Goal: Feedback & Contribution: Submit feedback/report problem

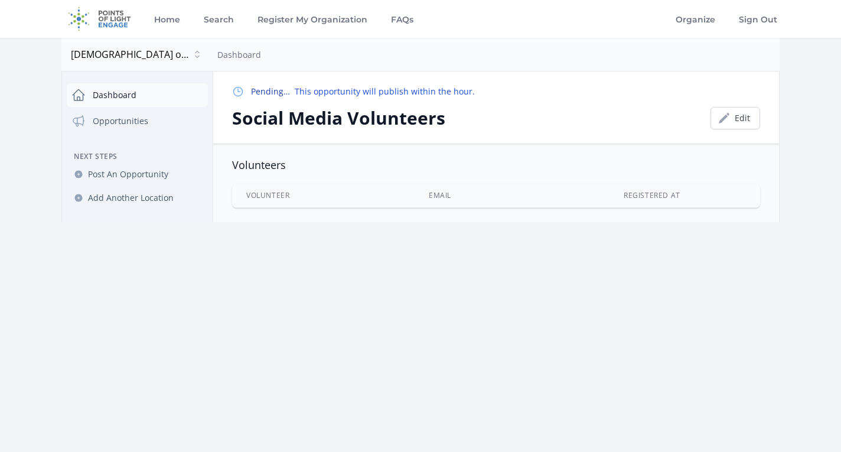
click at [125, 96] on link "Dashboard" at bounding box center [137, 95] width 141 height 24
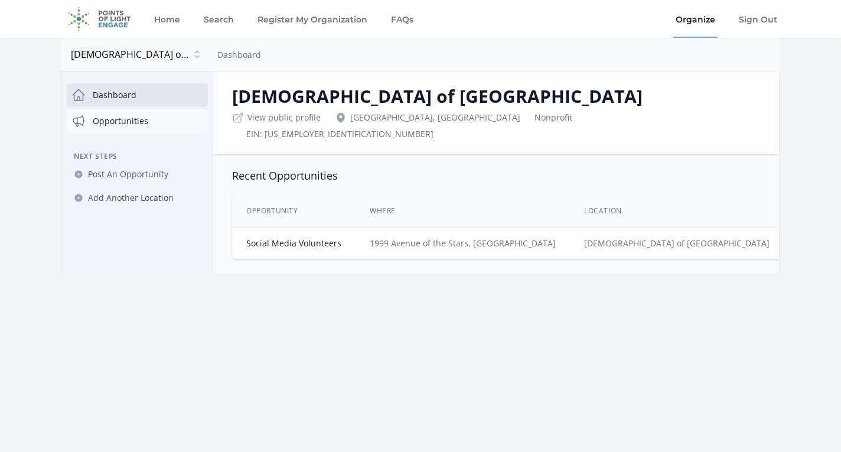
click at [132, 120] on link "Opportunities" at bounding box center [137, 121] width 141 height 24
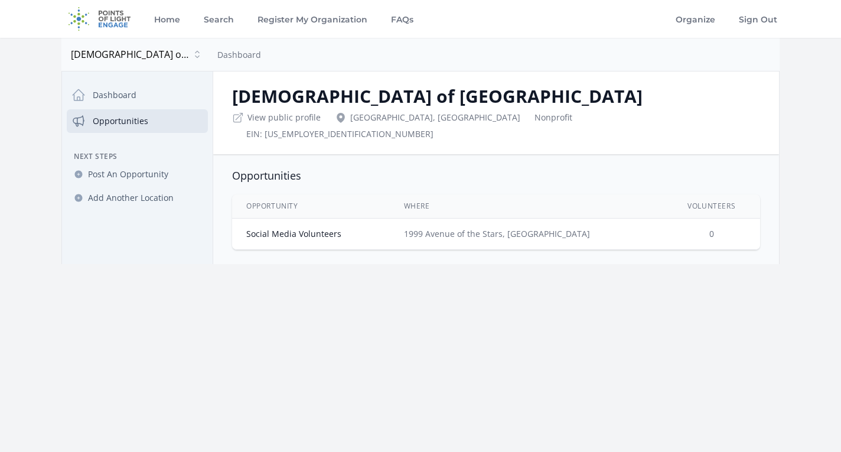
click at [375, 223] on td "Social Media Volunteers" at bounding box center [311, 233] width 158 height 31
click at [318, 228] on link "Social Media Volunteers" at bounding box center [293, 233] width 95 height 11
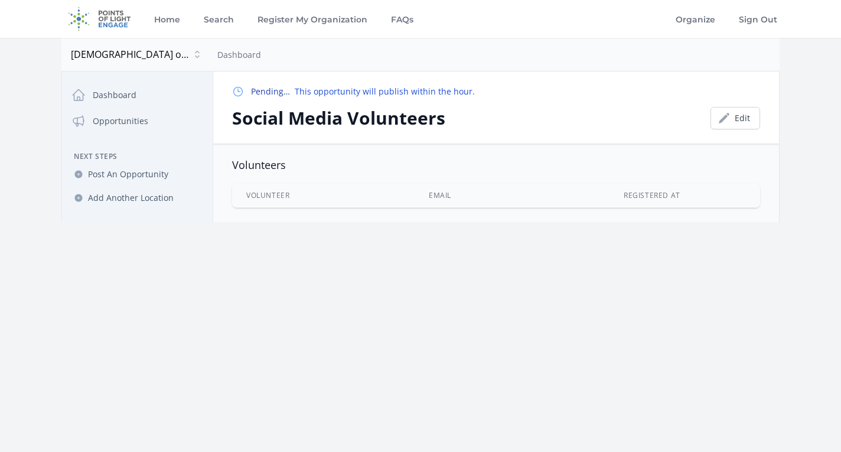
drag, startPoint x: 726, startPoint y: 172, endPoint x: 706, endPoint y: 168, distance: 20.1
click at [725, 172] on div "Volunteers Volunteer Email Registered At" at bounding box center [496, 183] width 528 height 50
click at [144, 122] on link "Opportunities" at bounding box center [137, 121] width 141 height 24
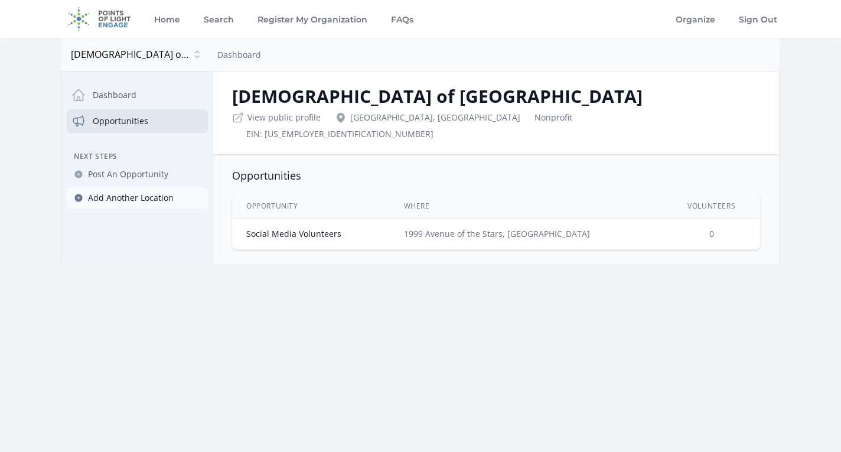
click at [155, 198] on span "Add Another Location" at bounding box center [131, 198] width 86 height 12
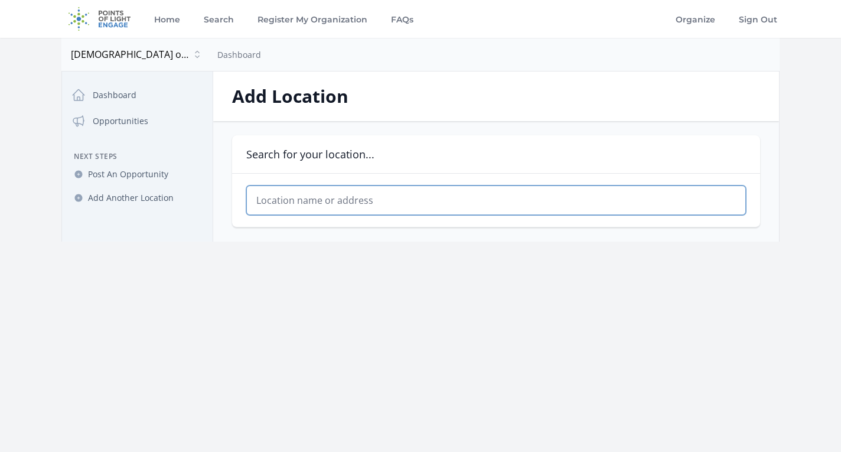
click at [326, 194] on input "text" at bounding box center [496, 200] width 500 height 30
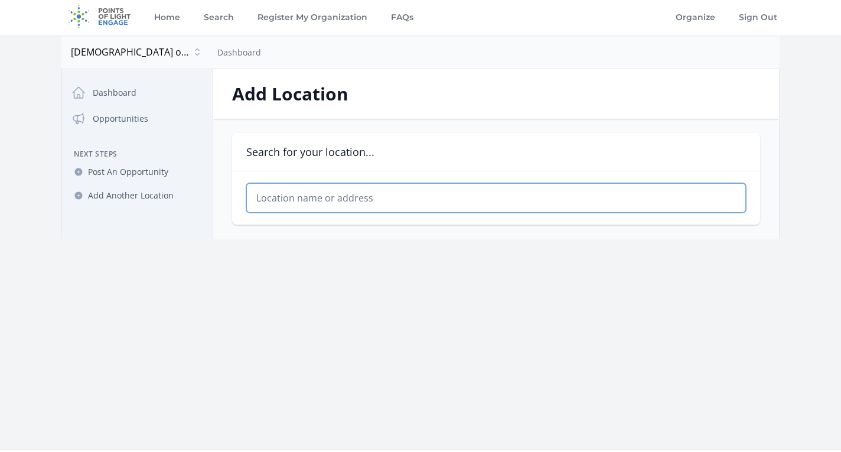
scroll to position [4, 0]
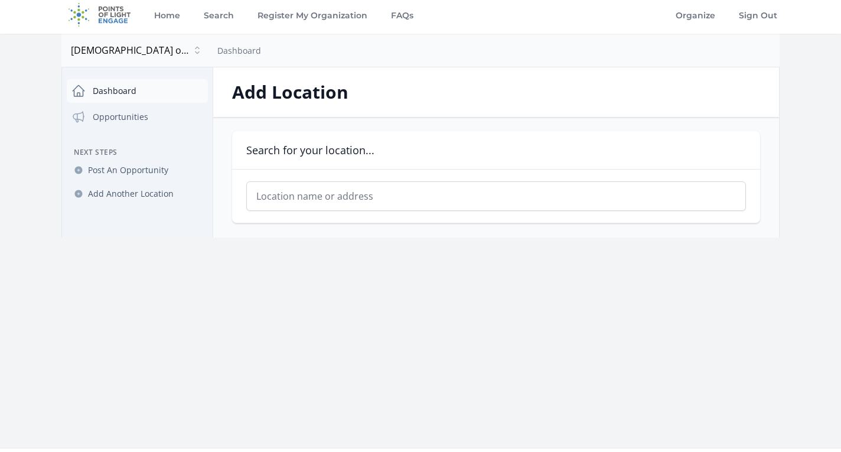
click at [120, 92] on link "Dashboard" at bounding box center [137, 91] width 141 height 24
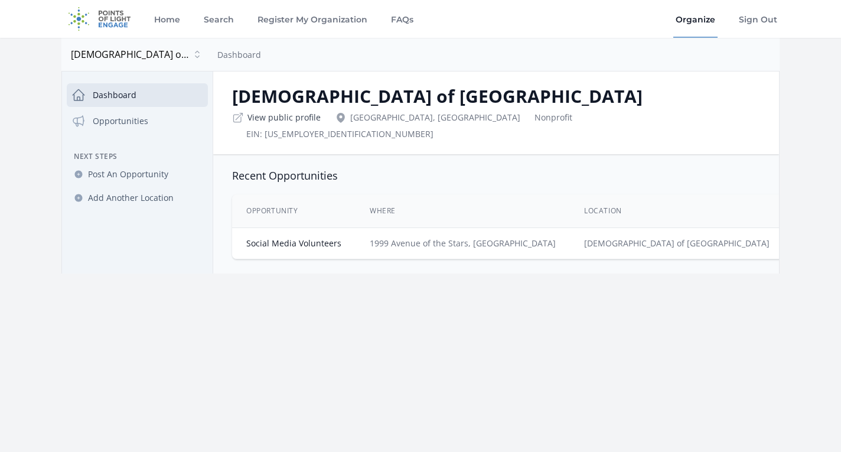
click at [298, 118] on link "View public profile" at bounding box center [283, 118] width 73 height 12
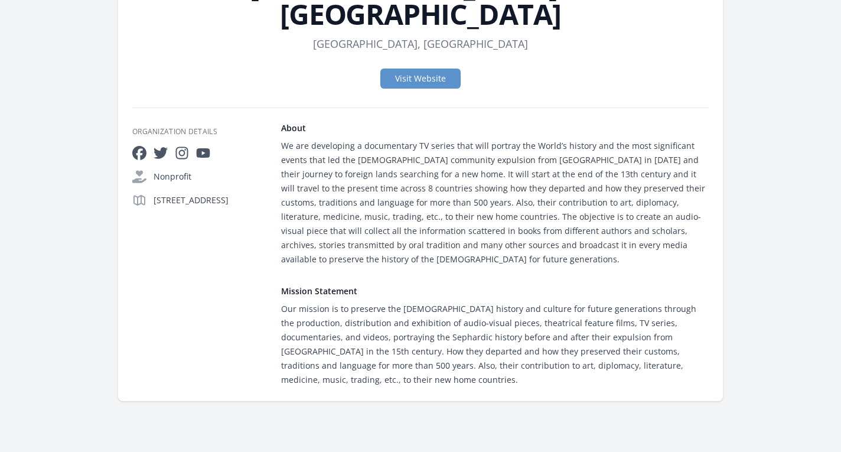
scroll to position [158, 0]
click at [140, 146] on icon at bounding box center [139, 153] width 14 height 14
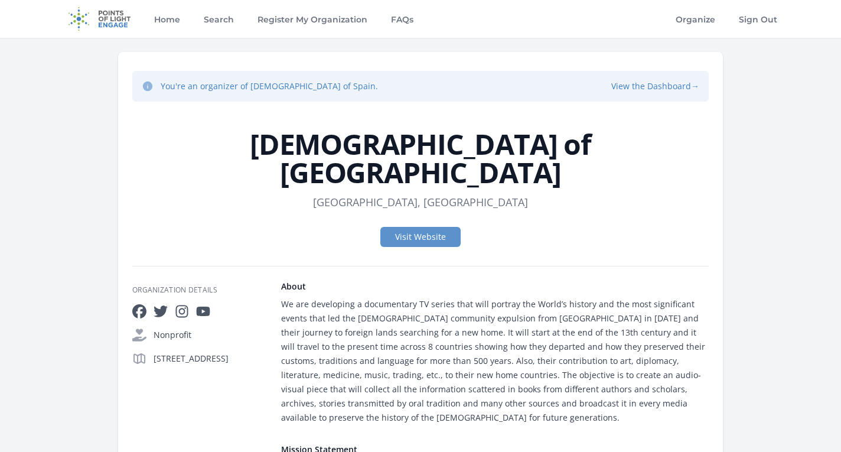
scroll to position [158, 0]
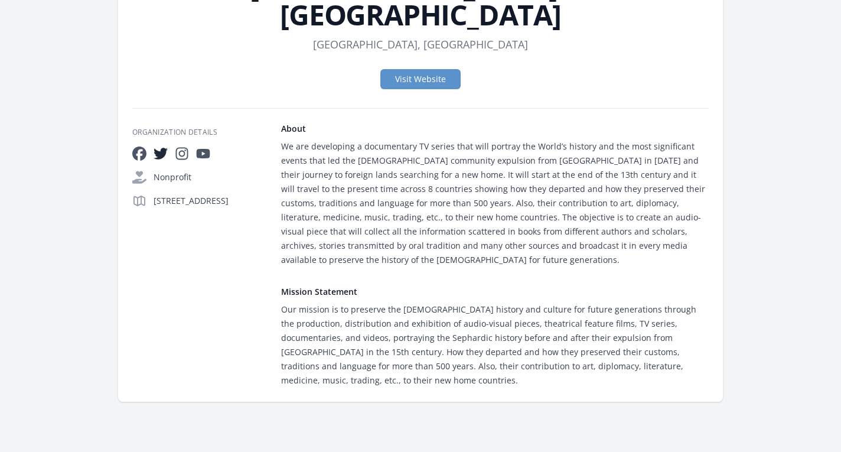
click at [163, 148] on icon at bounding box center [161, 153] width 14 height 11
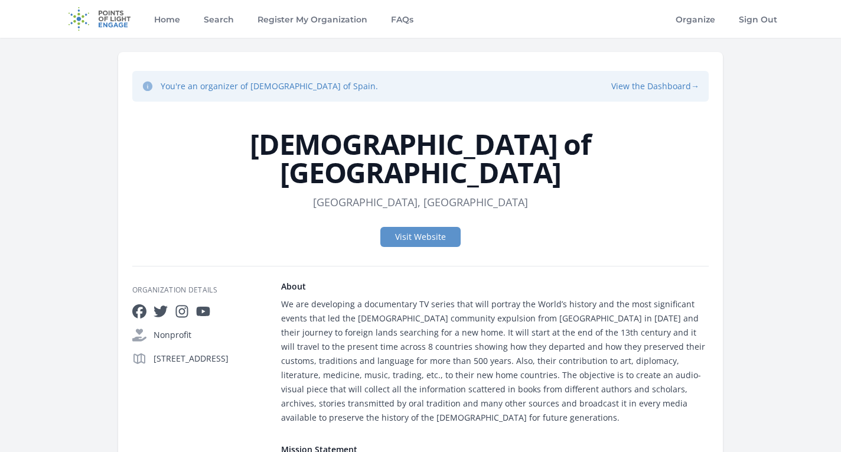
scroll to position [158, 0]
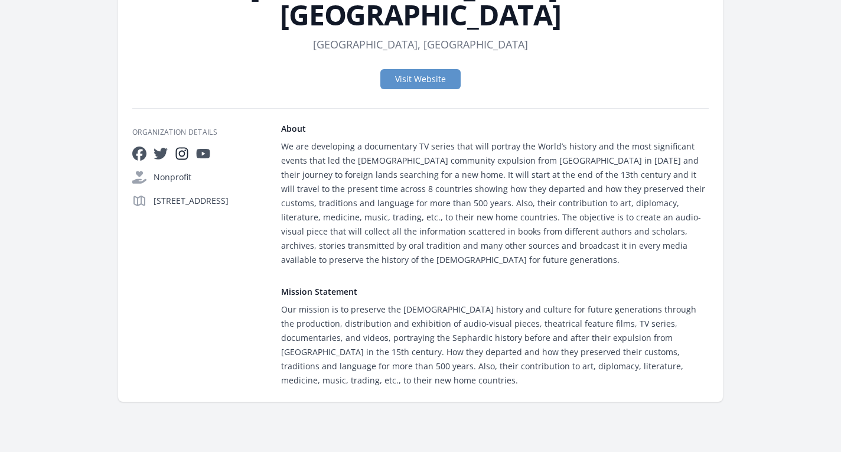
click at [185, 146] on icon at bounding box center [182, 153] width 14 height 14
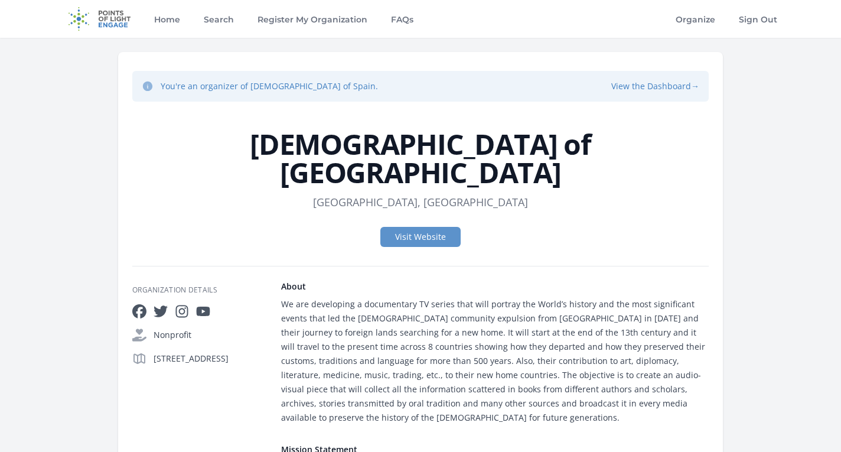
scroll to position [158, 0]
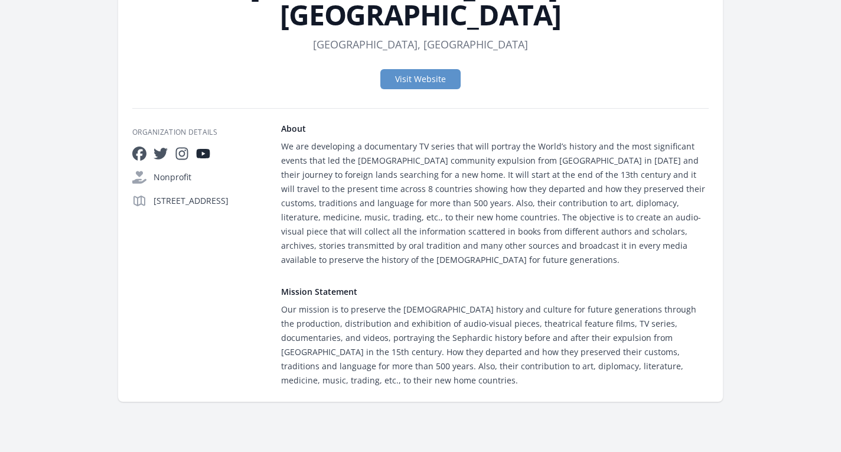
click at [204, 149] on icon at bounding box center [204, 153] width 14 height 9
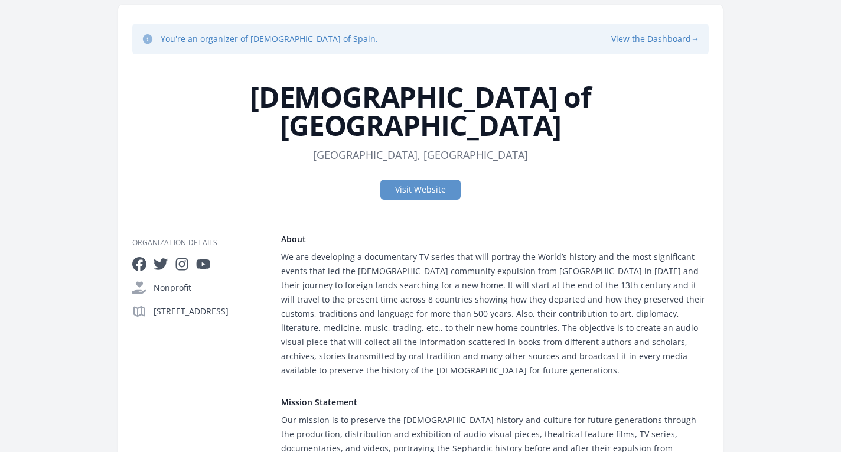
scroll to position [43, 0]
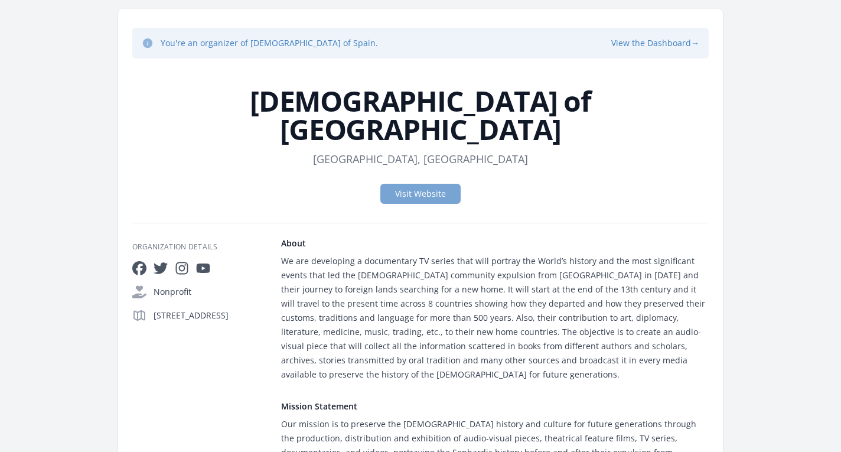
click at [429, 184] on link "Visit Website" at bounding box center [420, 194] width 80 height 20
click at [663, 41] on button "View the Dashboard →" at bounding box center [655, 43] width 88 height 12
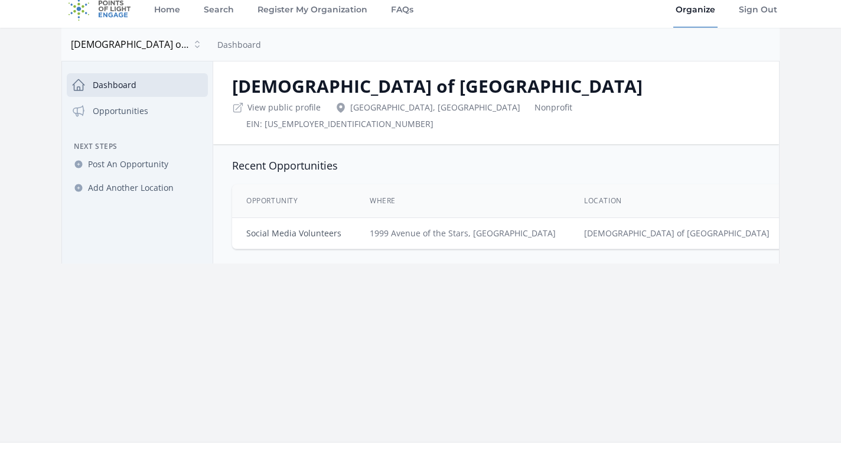
scroll to position [9, 1]
click at [318, 228] on link "Social Media Volunteers" at bounding box center [293, 233] width 95 height 11
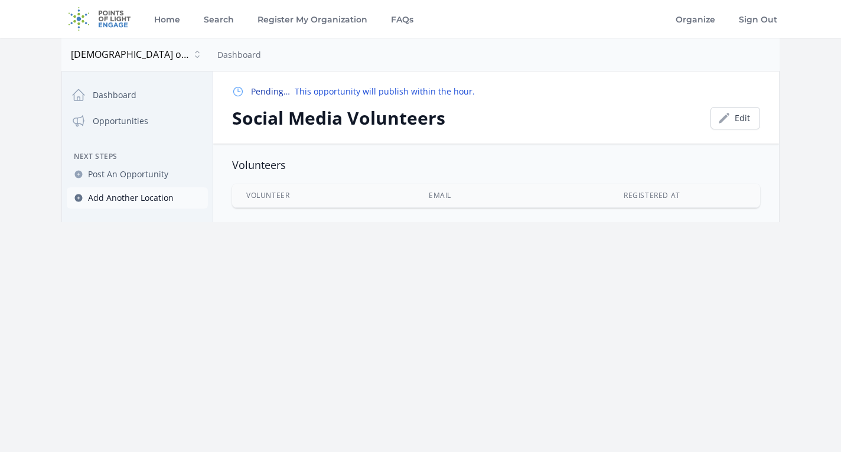
click at [158, 197] on span "Add Another Location" at bounding box center [131, 198] width 86 height 12
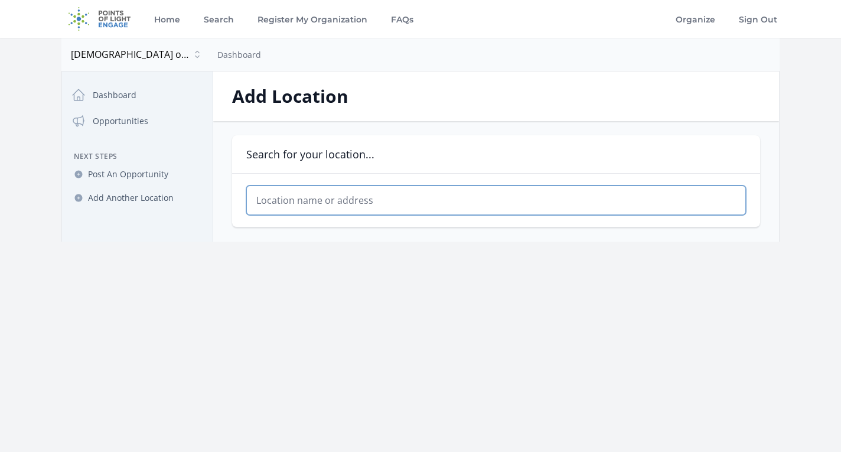
click at [323, 198] on input "text" at bounding box center [496, 200] width 500 height 30
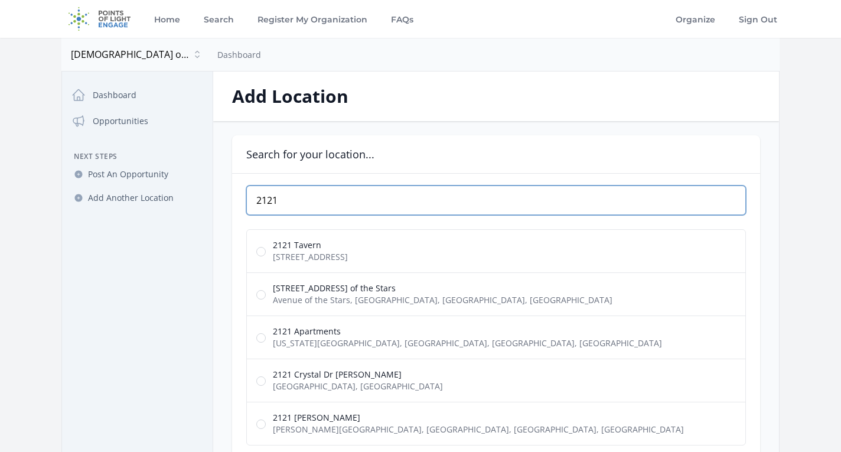
type input "2121"
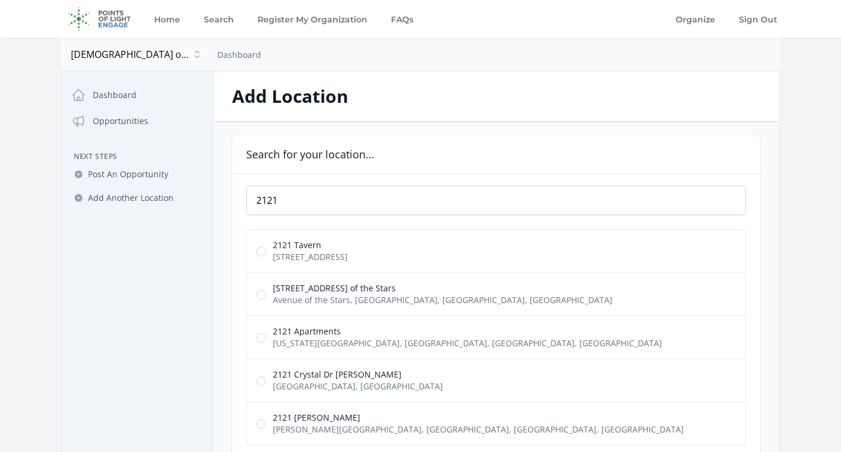
click at [361, 293] on span "2121 Avenue of the Stars" at bounding box center [443, 288] width 340 height 12
click at [266, 293] on input "2121 Avenue of the Stars Avenue of the Stars, Los Angeles, CA, USA" at bounding box center [260, 294] width 9 height 9
radio input "true"
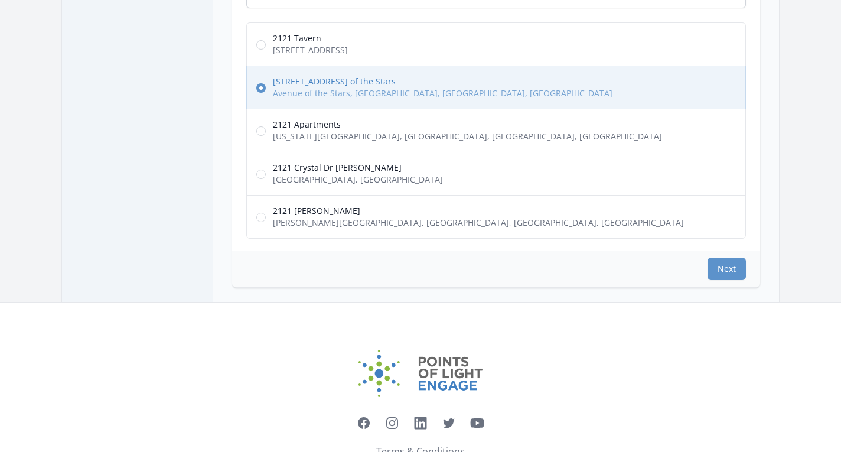
scroll to position [204, 0]
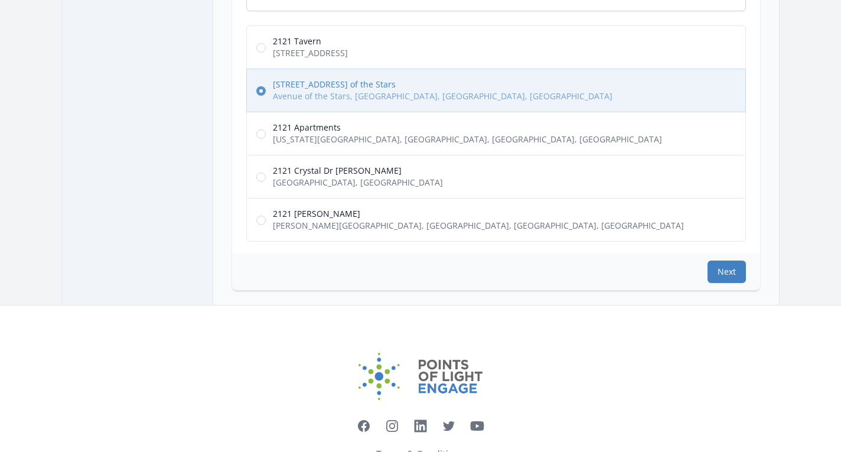
click at [727, 275] on button "Next" at bounding box center [726, 271] width 38 height 22
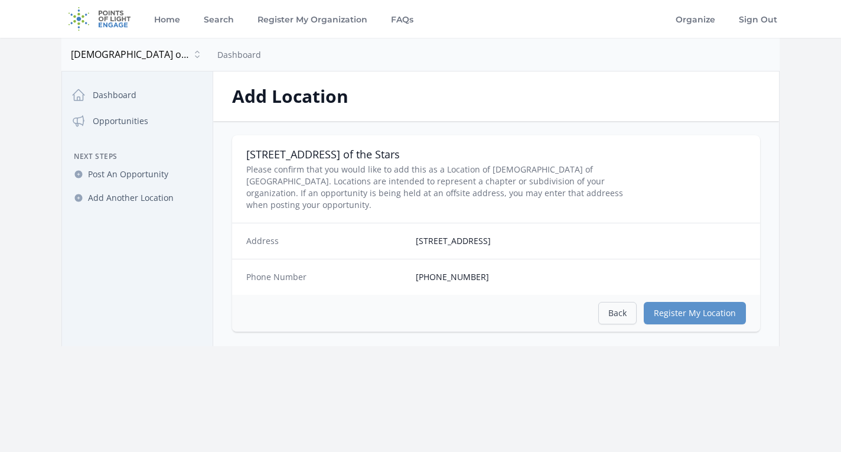
click at [622, 302] on link "Back" at bounding box center [617, 313] width 38 height 22
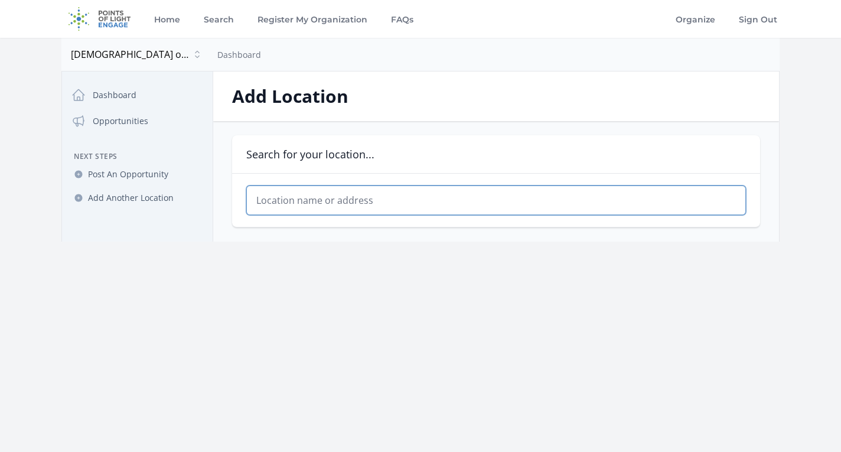
click at [389, 205] on input "text" at bounding box center [496, 200] width 500 height 30
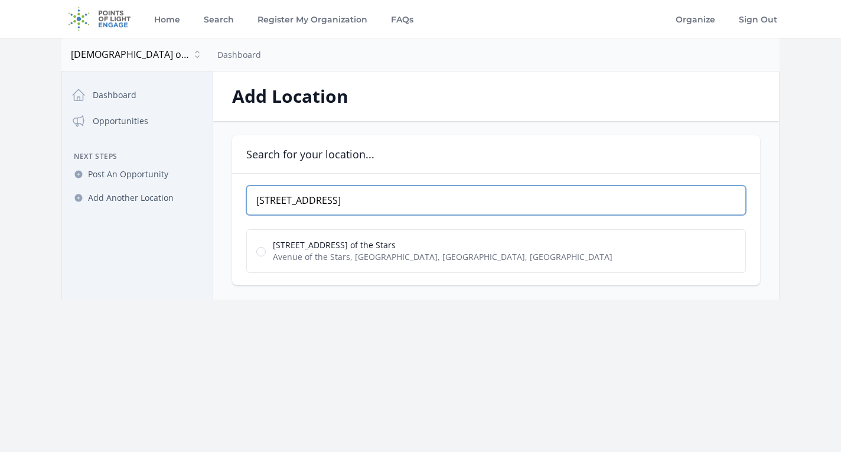
type input "[STREET_ADDRESS]"
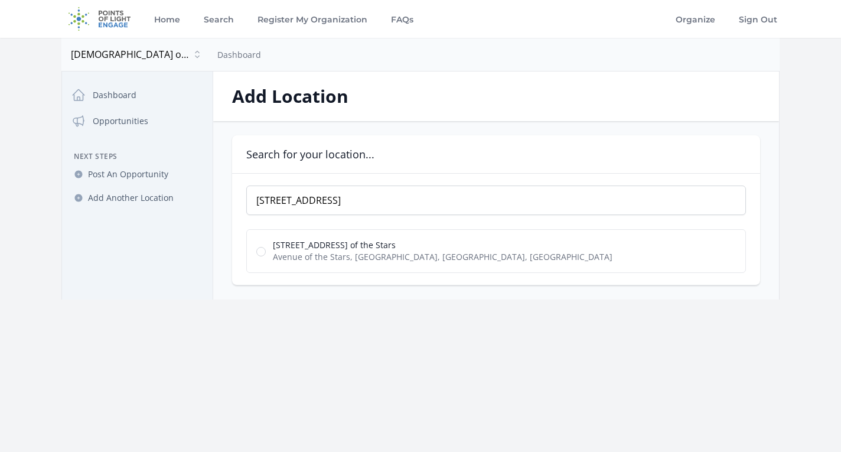
click at [335, 252] on span "Avenue of the Stars, [GEOGRAPHIC_DATA], [GEOGRAPHIC_DATA], [GEOGRAPHIC_DATA]" at bounding box center [443, 257] width 340 height 12
click at [266, 252] on input "[STREET_ADDRESS] of the Stars Avenue of the Stars, [GEOGRAPHIC_DATA], [GEOGRAPH…" at bounding box center [260, 251] width 9 height 9
radio input "true"
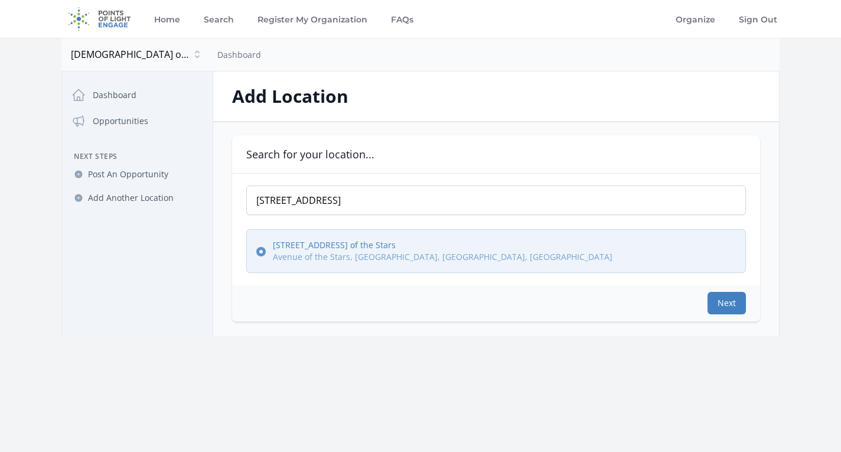
click at [717, 300] on button "Next" at bounding box center [726, 303] width 38 height 22
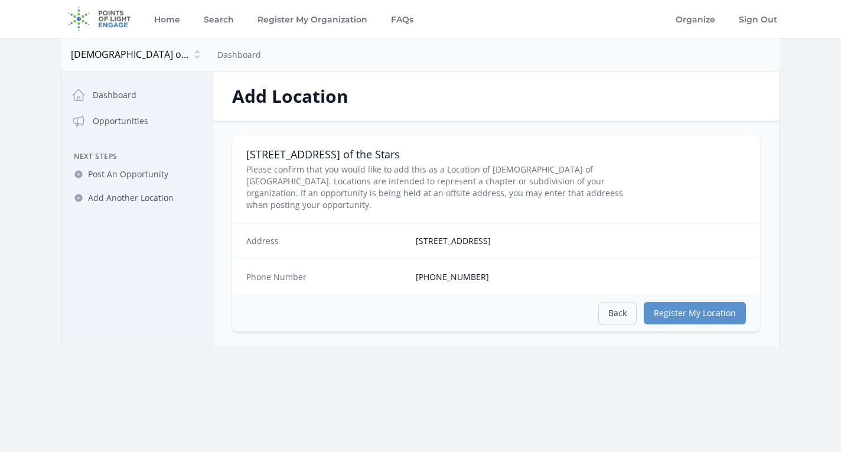
click at [619, 302] on link "Back" at bounding box center [617, 313] width 38 height 22
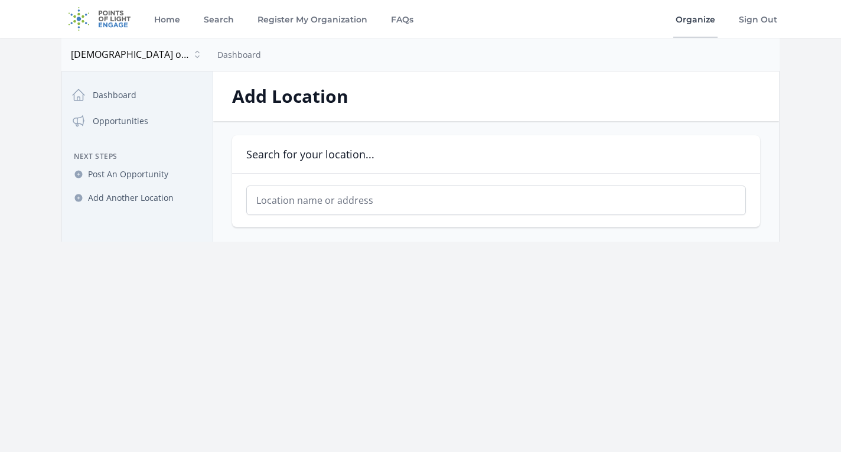
click at [700, 17] on link "Organize" at bounding box center [695, 19] width 44 height 38
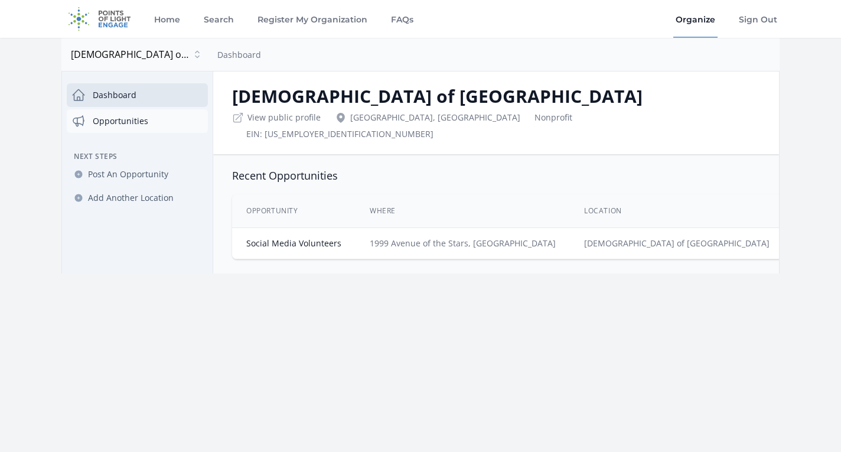
click at [148, 124] on link "Opportunities" at bounding box center [137, 121] width 141 height 24
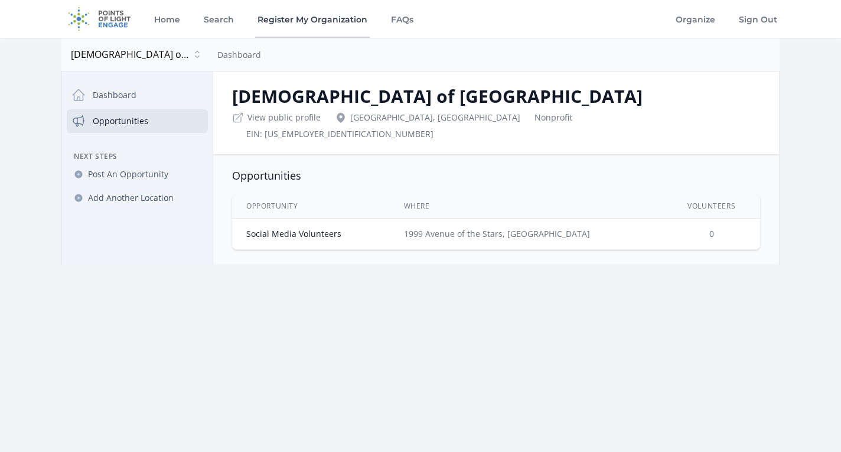
click at [265, 20] on link "Register My Organization" at bounding box center [312, 19] width 115 height 38
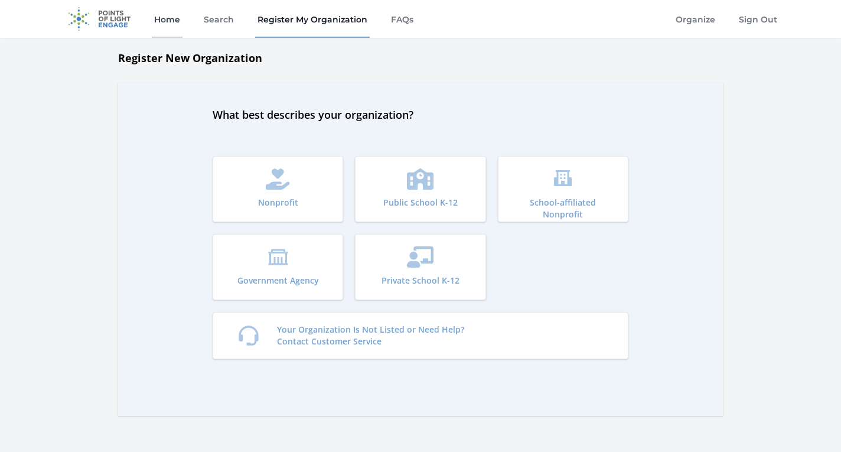
drag, startPoint x: 244, startPoint y: 25, endPoint x: 170, endPoint y: 29, distance: 74.5
click at [170, 29] on div "Home Search Register My Organization FAQs" at bounding box center [284, 19] width 264 height 38
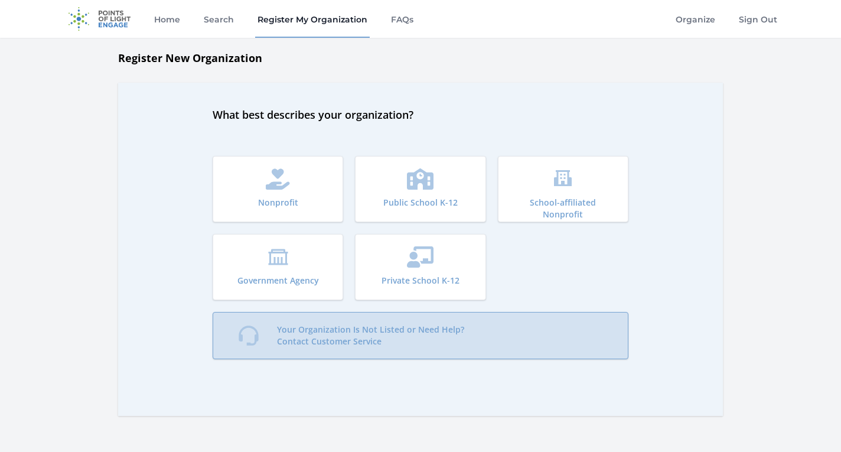
click at [415, 336] on p "Your Organization Is Not Listed or Need Help? Contact Customer Service" at bounding box center [370, 336] width 187 height 24
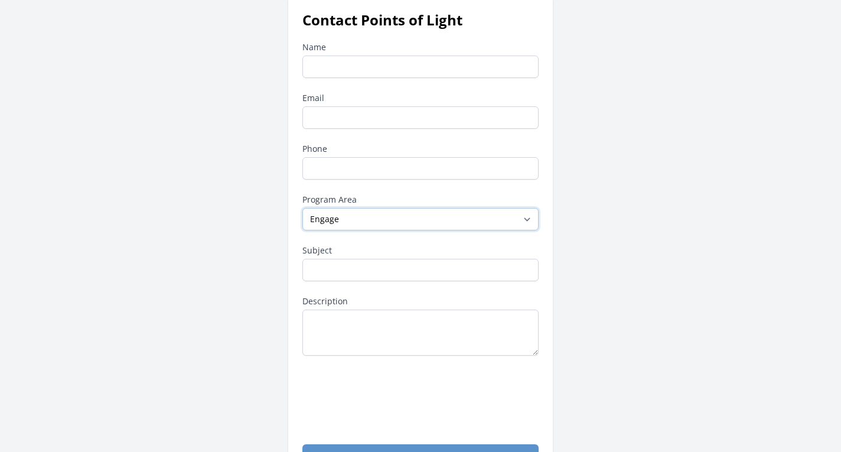
scroll to position [24, 0]
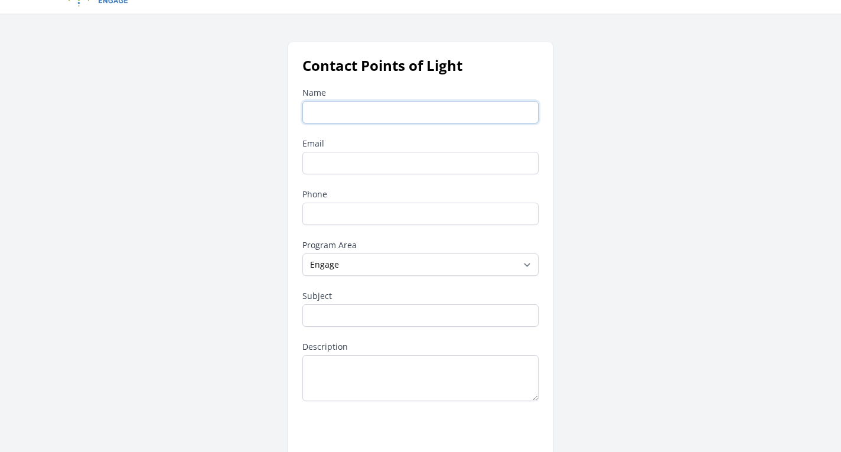
click at [341, 111] on input "Name" at bounding box center [420, 112] width 236 height 22
type input "[PERSON_NAME]"
click at [348, 160] on input "Email" at bounding box center [420, 163] width 236 height 22
type input "[EMAIL_ADDRESS]"
click at [337, 216] on input "Phone" at bounding box center [420, 214] width 236 height 22
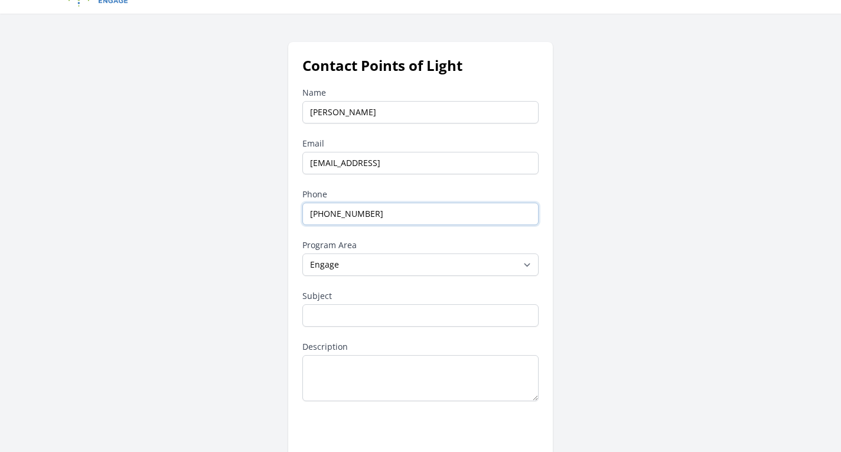
type input "(310) 928-3628"
click at [366, 315] on input "Subject" at bounding box center [420, 315] width 236 height 22
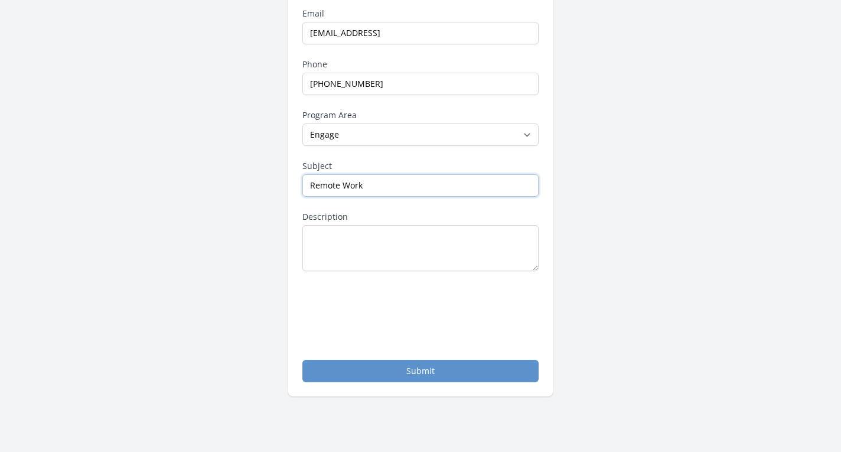
scroll to position [165, 0]
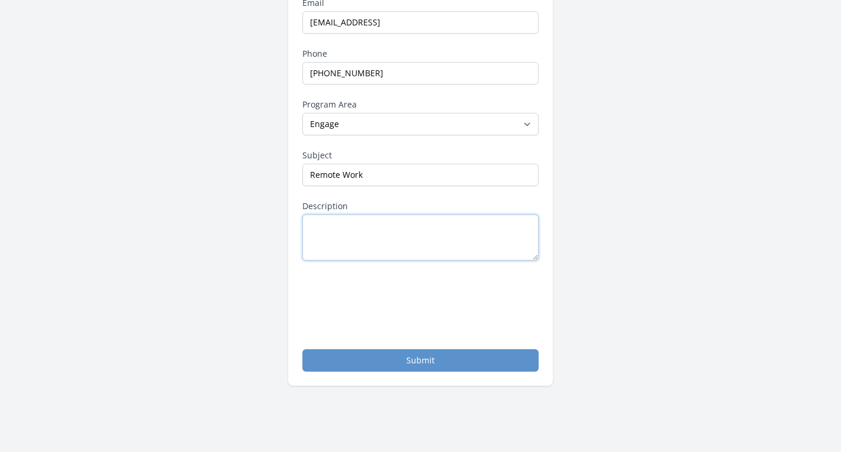
click at [351, 220] on textarea "Description" at bounding box center [420, 237] width 236 height 46
drag, startPoint x: 373, startPoint y: 177, endPoint x: 291, endPoint y: 174, distance: 82.1
click at [291, 174] on div "Contact Points of Light Name Roberto Ponce de Leon Email info@jewelsofspain.og …" at bounding box center [420, 143] width 265 height 484
type input "Locations and Remote Work"
click at [371, 229] on textarea "Description" at bounding box center [420, 237] width 236 height 46
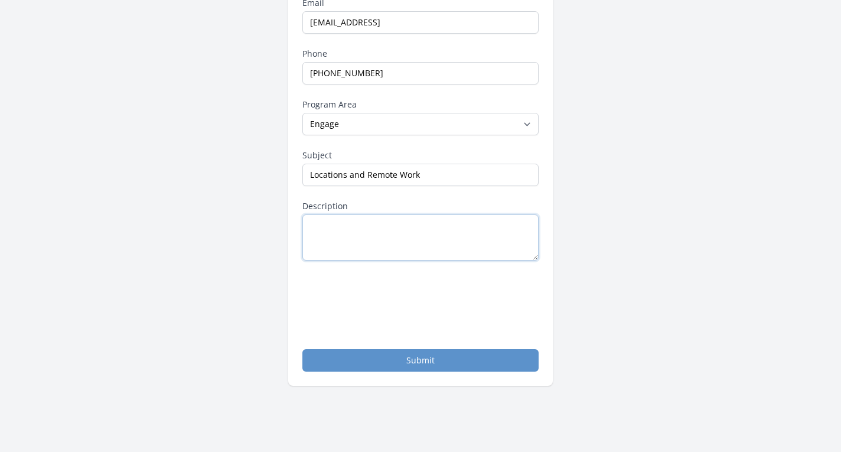
paste textarea "Hi, I recently posted a volunteer opportunity on your platform and noticed that…"
type textarea "Hi, I recently posted a volunteer opportunity on your platform and noticed that…"
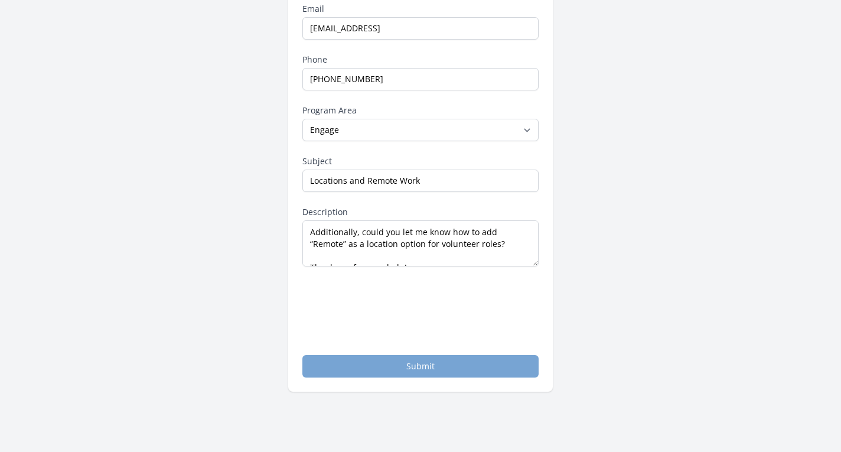
click at [418, 361] on button "Submit" at bounding box center [420, 366] width 236 height 22
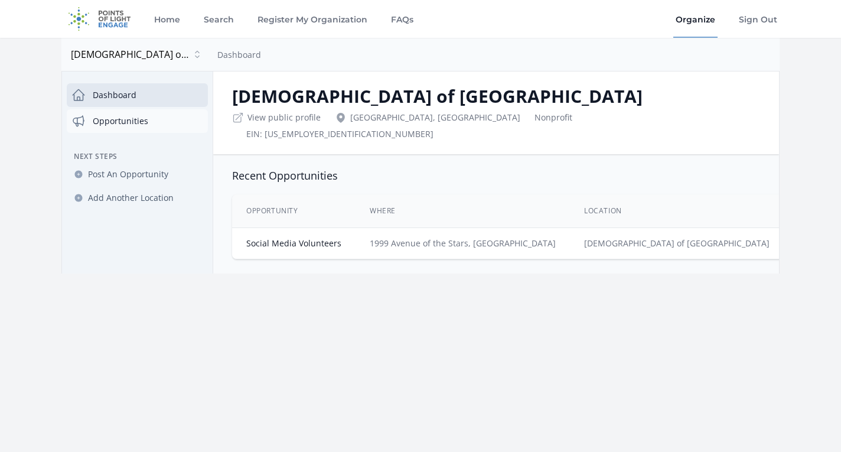
click at [137, 124] on link "Opportunities" at bounding box center [137, 121] width 141 height 24
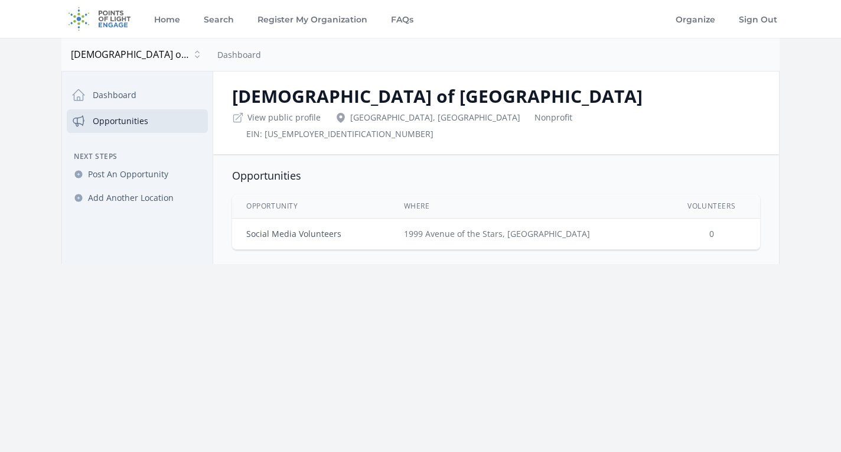
click at [279, 223] on td "Social Media Volunteers" at bounding box center [311, 233] width 158 height 31
click at [285, 228] on link "Social Media Volunteers" at bounding box center [293, 233] width 95 height 11
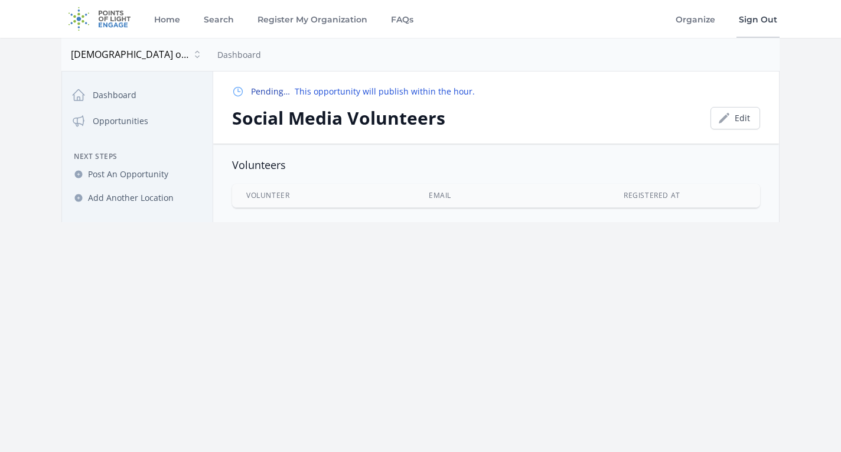
click at [768, 19] on link "Sign Out" at bounding box center [757, 19] width 43 height 38
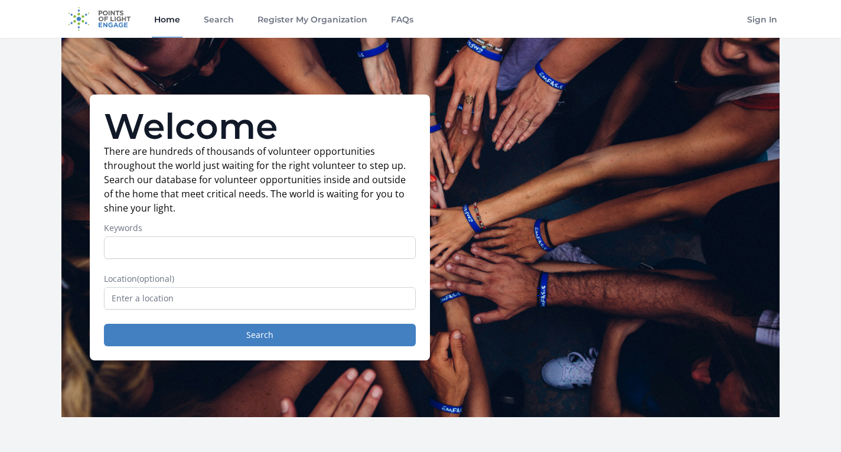
click at [352, 250] on input "Keywords" at bounding box center [260, 247] width 312 height 22
click at [360, 243] on input "Keywords" at bounding box center [260, 247] width 312 height 22
type input "social media"
click at [260, 335] on button "Search" at bounding box center [260, 335] width 312 height 22
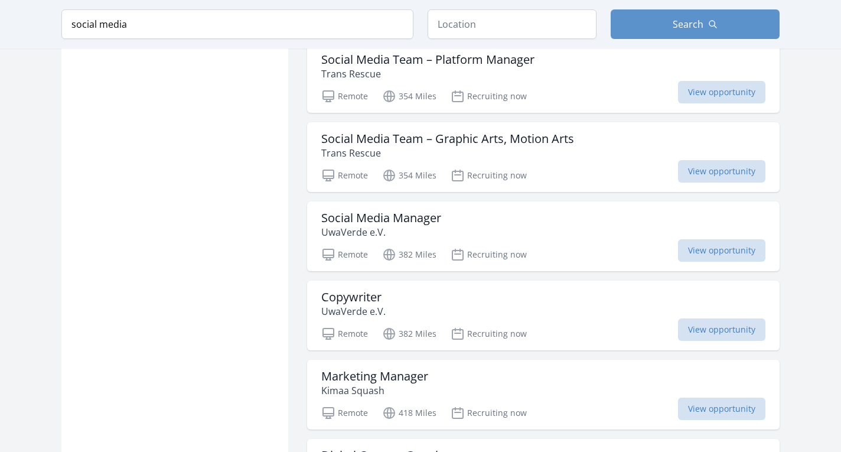
scroll to position [878, 0]
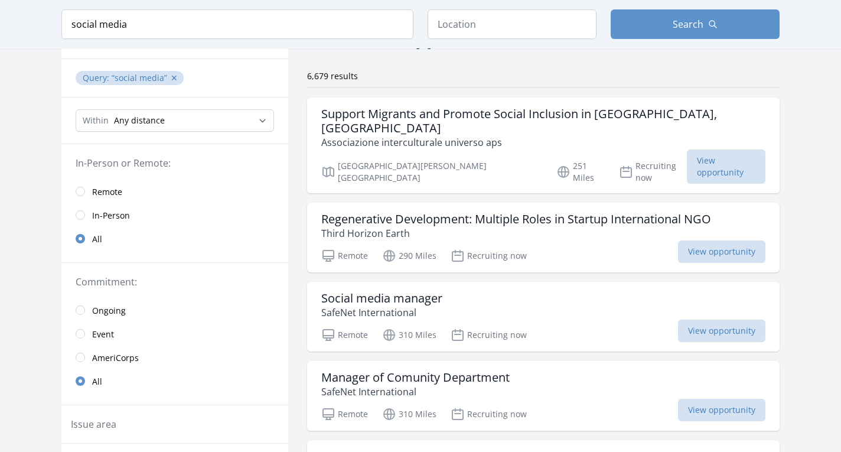
scroll to position [79, 0]
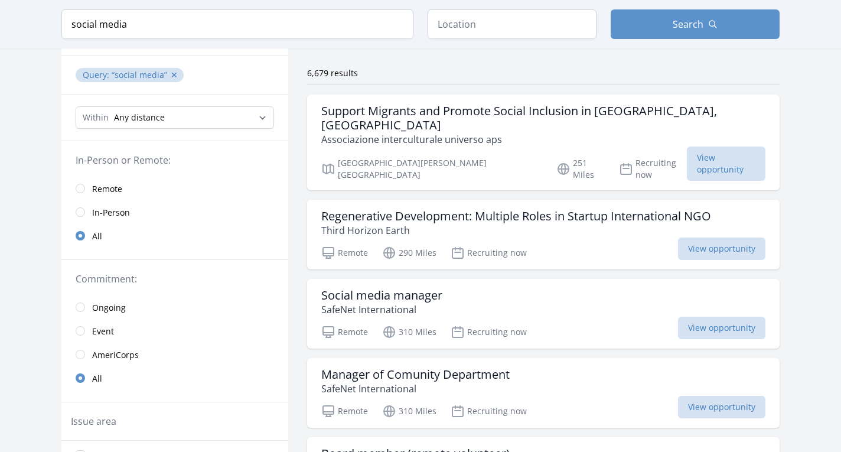
click at [116, 211] on span "In-Person" at bounding box center [111, 213] width 38 height 12
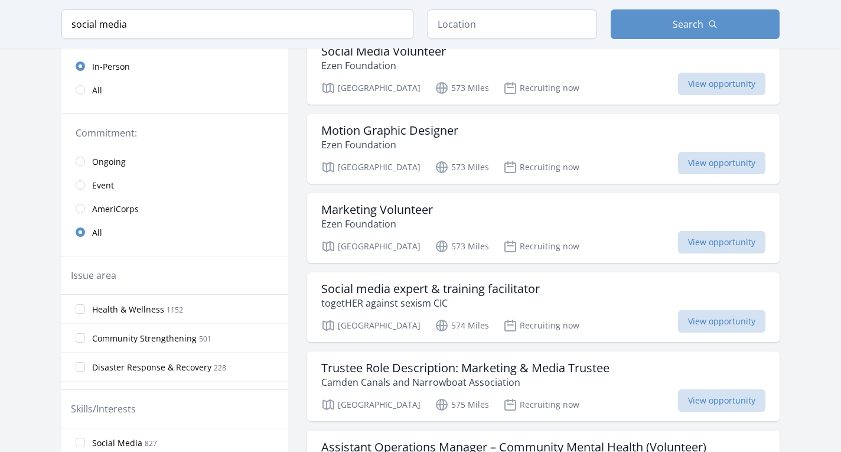
scroll to position [249, 0]
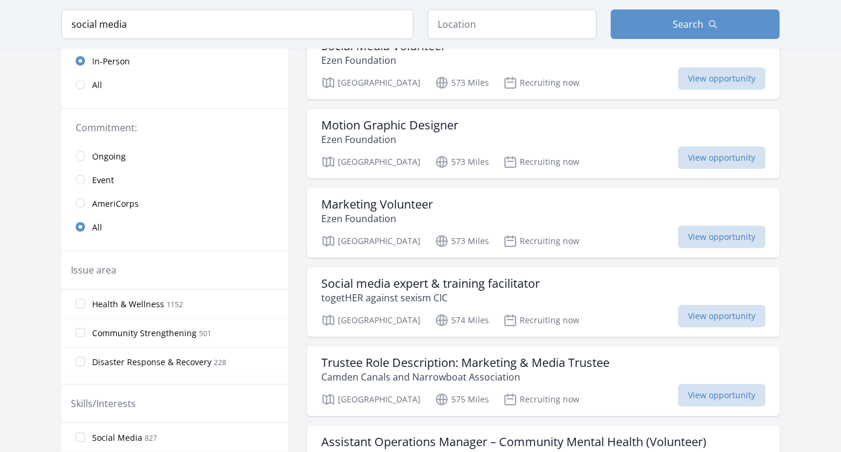
drag, startPoint x: 81, startPoint y: 155, endPoint x: 161, endPoint y: 162, distance: 80.0
click at [82, 155] on input "radio" at bounding box center [80, 155] width 9 height 9
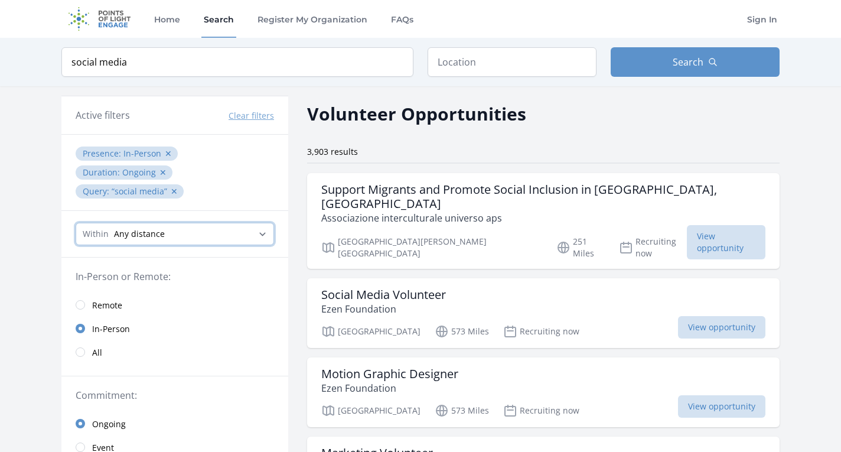
select select "32186"
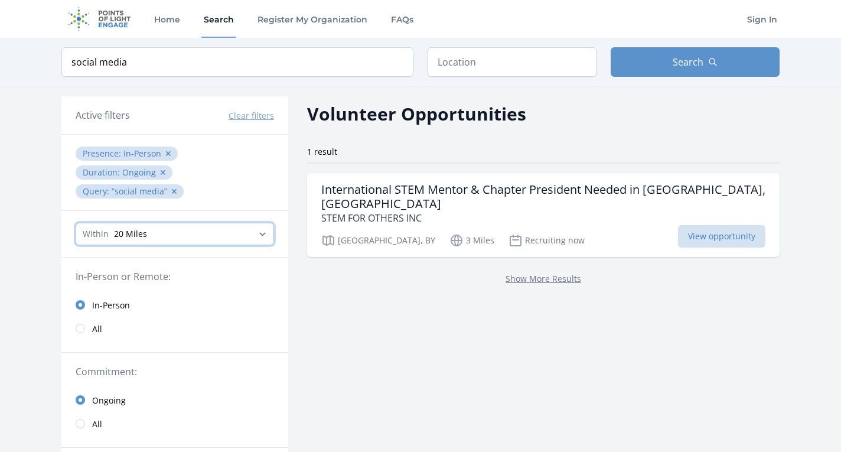
select select "all"
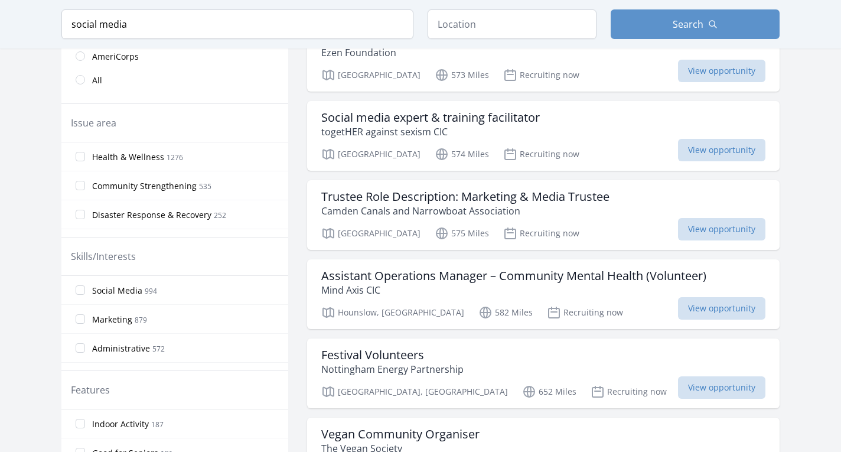
click at [86, 290] on label "Social Media 994" at bounding box center [174, 290] width 227 height 24
click at [85, 290] on input "Social Media 994" at bounding box center [80, 289] width 9 height 9
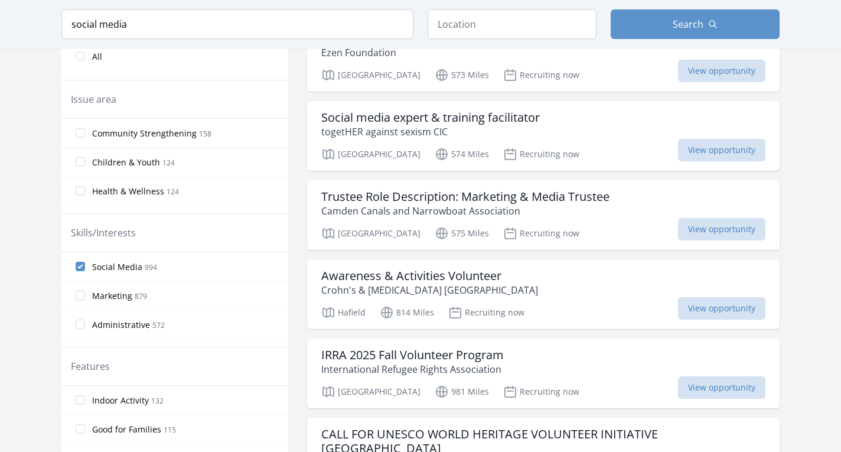
click at [84, 295] on input "Marketing 879" at bounding box center [80, 295] width 9 height 9
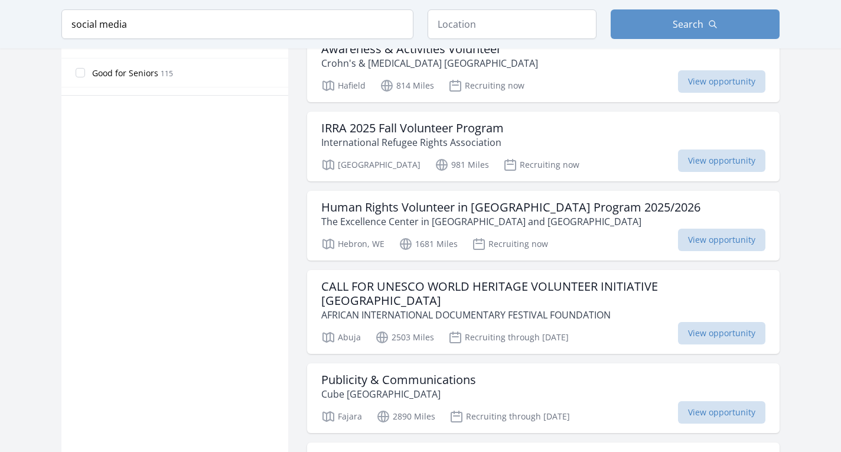
scroll to position [802, 0]
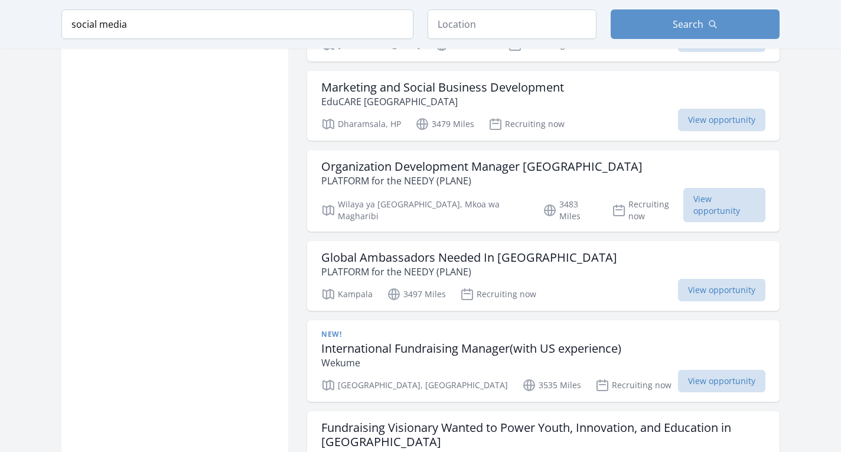
scroll to position [1613, 0]
